Goal: Information Seeking & Learning: Learn about a topic

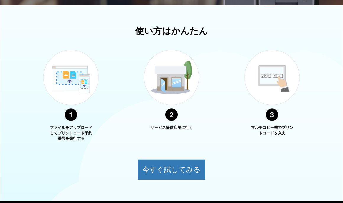
scroll to position [207, 0]
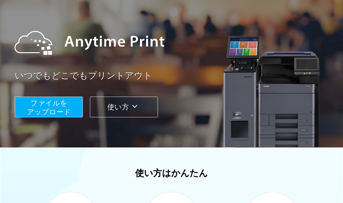
click at [108, 102] on button "使い方" at bounding box center [124, 107] width 68 height 21
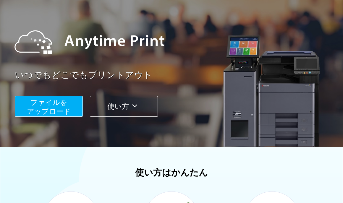
scroll to position [45, 0]
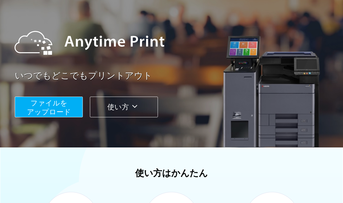
click at [67, 107] on span "ファイルを ​​アップロード" at bounding box center [49, 107] width 44 height 17
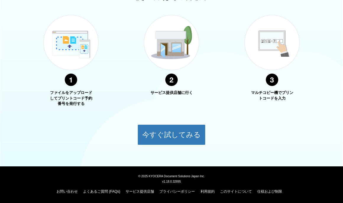
scroll to position [222, 0]
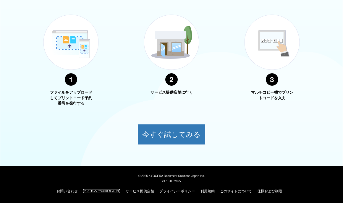
click at [102, 191] on link "よくあるご質問 (FAQs)" at bounding box center [101, 191] width 37 height 4
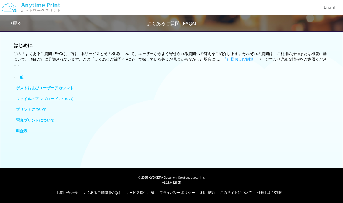
click at [38, 5] on img at bounding box center [30, 7] width 63 height 21
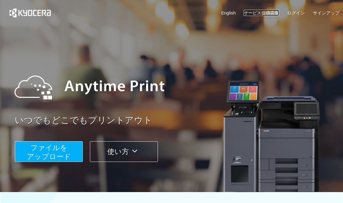
click at [264, 10] on link "サービス提供店舗" at bounding box center [261, 13] width 35 height 6
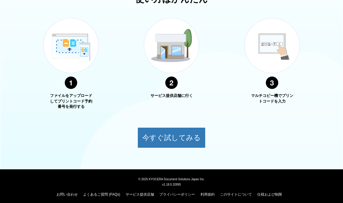
scroll to position [222, 0]
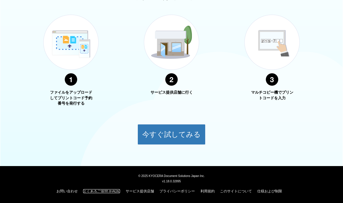
click at [98, 191] on link "よくあるご質問 (FAQs)" at bounding box center [101, 191] width 37 height 4
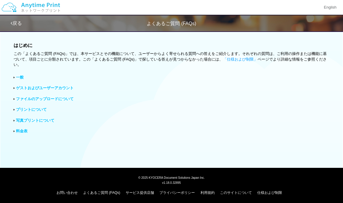
click at [30, 121] on link "写真プリントについて" at bounding box center [35, 120] width 38 height 4
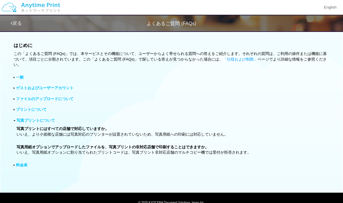
click at [24, 164] on link "料金表" at bounding box center [22, 165] width 12 height 4
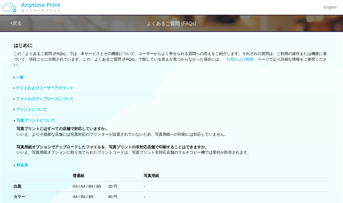
click at [14, 23] on link "戻る" at bounding box center [16, 23] width 11 height 5
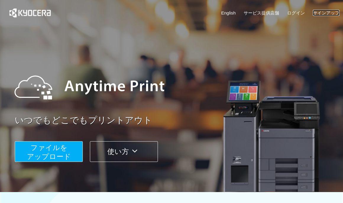
click at [316, 11] on link "サインアップ" at bounding box center [326, 13] width 27 height 6
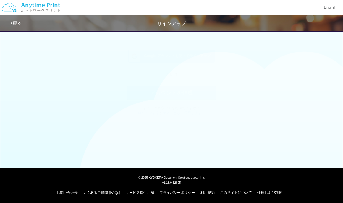
click at [25, 5] on img at bounding box center [30, 7] width 63 height 21
